Goal: Task Accomplishment & Management: Manage account settings

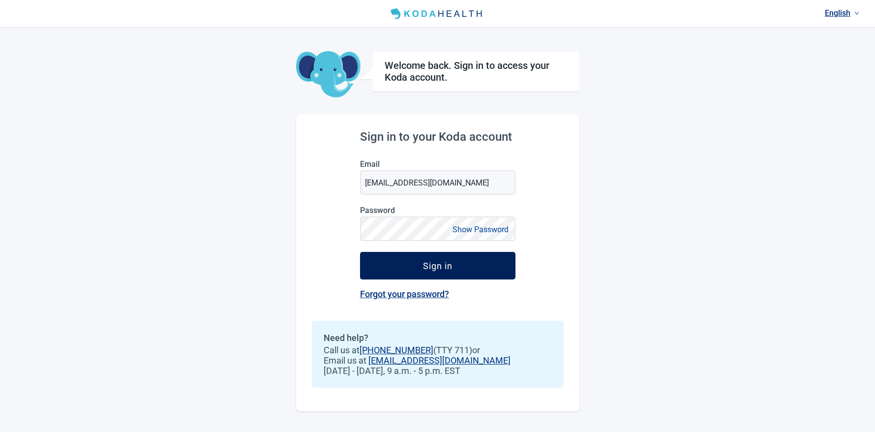
click at [457, 264] on button "Sign in" at bounding box center [438, 266] width 156 height 28
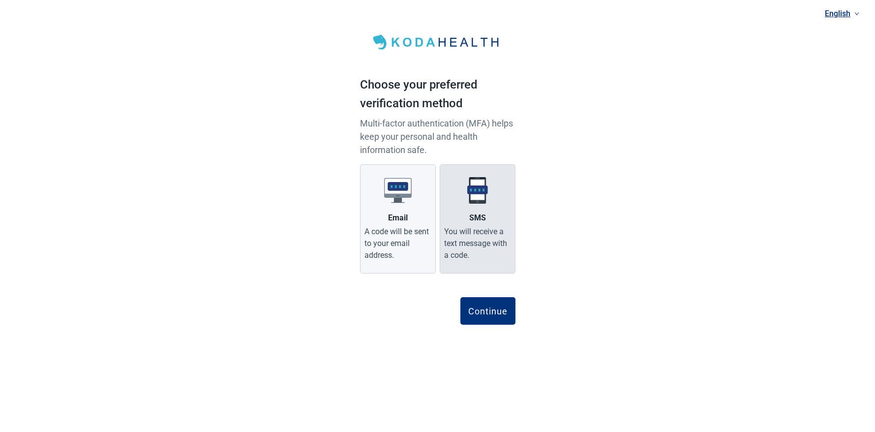
click at [472, 231] on div "You will receive a text message with a code." at bounding box center [477, 243] width 67 height 35
click at [0, 0] on input "SMS You will receive a text message with a code." at bounding box center [0, 0] width 0 height 0
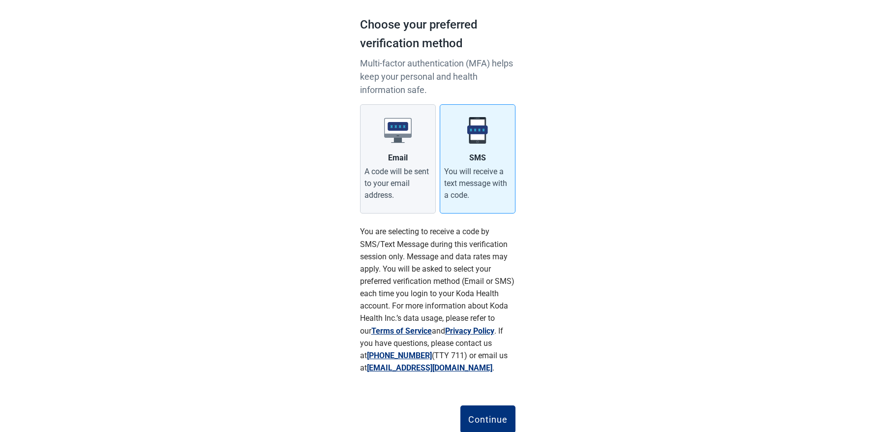
scroll to position [93, 0]
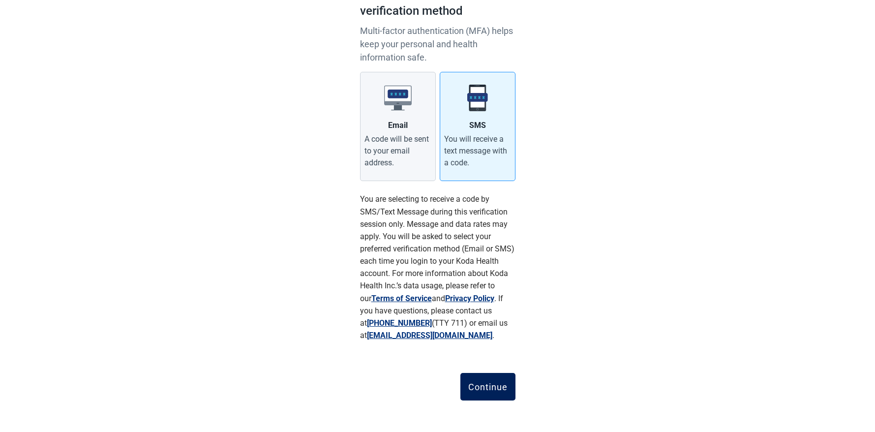
click at [487, 389] on div "Continue" at bounding box center [487, 387] width 39 height 10
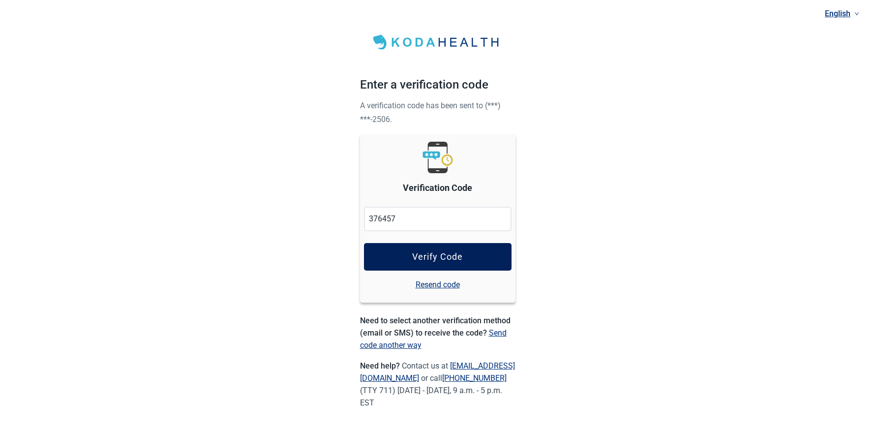
type input "376457"
click at [444, 249] on button "Verify Code" at bounding box center [438, 257] width 148 height 28
